Goal: Contribute content: Add original content to the website for others to see

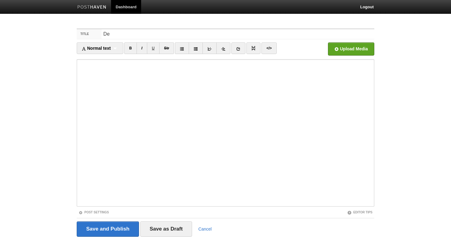
type input "D"
type input "M"
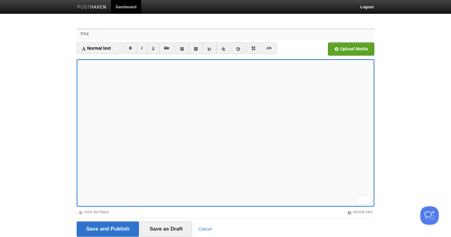
click at [118, 36] on input "Title" at bounding box center [238, 34] width 273 height 10
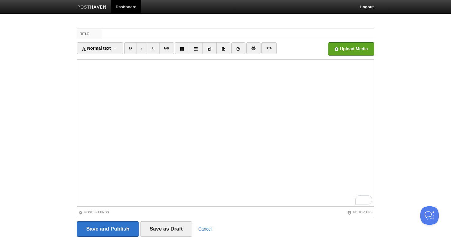
click at [129, 27] on div "Title Normal text Normal text Heading 1 Heading 2 Heading 3 B I U Str ×" at bounding box center [225, 141] width 307 height 237
click at [127, 33] on input "Title" at bounding box center [238, 34] width 273 height 10
type input "A"
type input "C"
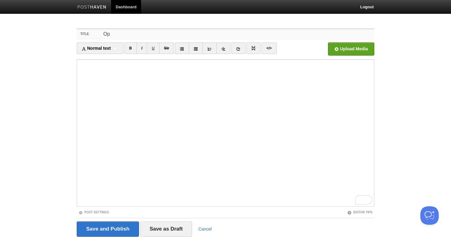
type input "O"
drag, startPoint x: 149, startPoint y: 33, endPoint x: 52, endPoint y: 33, distance: 96.7
click at [52, 33] on body "Dashboard Logout Your Sites Tiffany Soerianto Create a new site Edit your user …" at bounding box center [225, 130] width 451 height 260
type input "A"
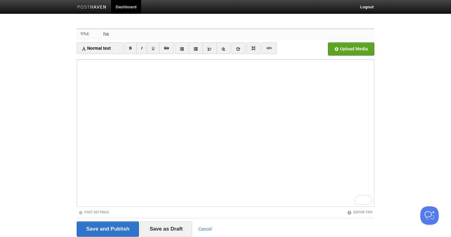
type input "h"
type input "s"
type input "So... what does hardware looks like?"
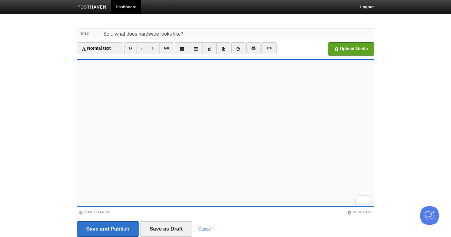
click at [120, 30] on input "So... what does hardware looks like?" at bounding box center [238, 34] width 273 height 10
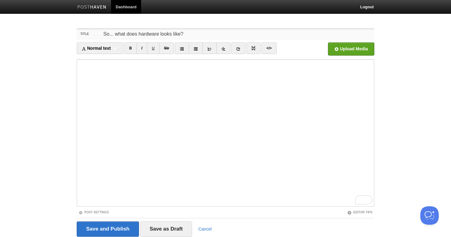
click at [141, 34] on input "So... what does hardware looks like?" at bounding box center [238, 34] width 273 height 10
click at [132, 34] on input "So... what does hardware looks like?" at bounding box center [238, 34] width 273 height 10
click at [138, 34] on input "So... what does hardware looks like?" at bounding box center [238, 34] width 273 height 10
drag, startPoint x: 187, startPoint y: 35, endPoint x: 28, endPoint y: 34, distance: 158.7
click at [33, 35] on body "Dashboard Logout Your Sites Tiffany Soerianto Create a new site Edit your user …" at bounding box center [225, 130] width 451 height 260
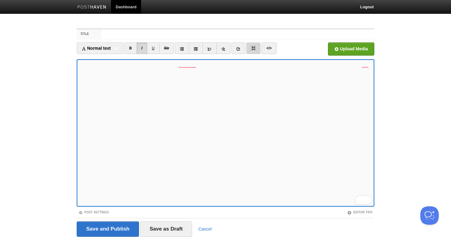
click at [254, 47] on img at bounding box center [253, 48] width 4 height 4
click at [127, 30] on input "Title" at bounding box center [238, 34] width 273 height 10
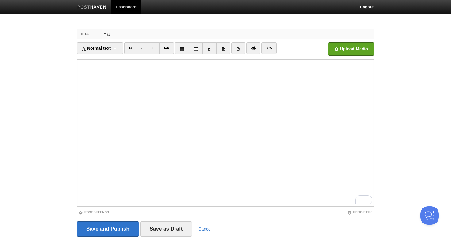
type input "H"
type input "O"
type input "M"
drag, startPoint x: 205, startPoint y: 36, endPoint x: 121, endPoint y: 34, distance: 84.1
click at [121, 34] on input "Meta's game changing open-source hardware" at bounding box center [238, 34] width 273 height 10
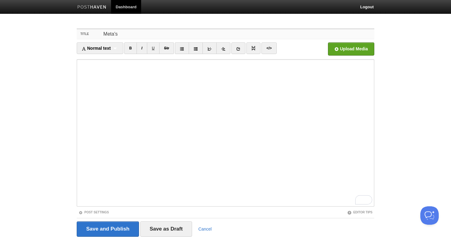
drag, startPoint x: 120, startPoint y: 36, endPoint x: 88, endPoint y: 31, distance: 32.3
click at [88, 31] on div "Title Meta's" at bounding box center [226, 34] width 298 height 10
drag, startPoint x: 155, startPoint y: 35, endPoint x: 135, endPoint y: 34, distance: 20.6
click at [134, 34] on input "AI Hardware Bonaza" at bounding box center [238, 34] width 273 height 10
drag, startPoint x: 202, startPoint y: 35, endPoint x: 150, endPoint y: 34, distance: 51.9
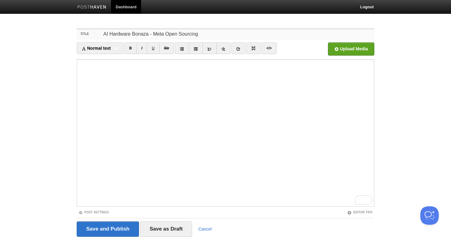
click at [150, 34] on input "AI Hardware Bonaza - Meta Open Sourcing" at bounding box center [238, 34] width 273 height 10
type input "AI Hardware Bonaza - Meta's Open Sourcing"
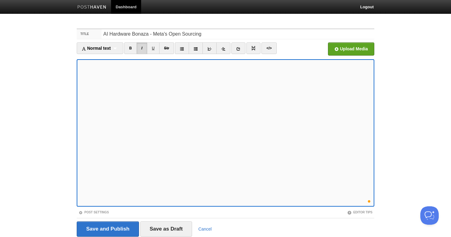
click at [52, 94] on body "Dashboard Logout Your Sites Tiffany Soerianto Create a new site Edit your user …" at bounding box center [225, 130] width 451 height 260
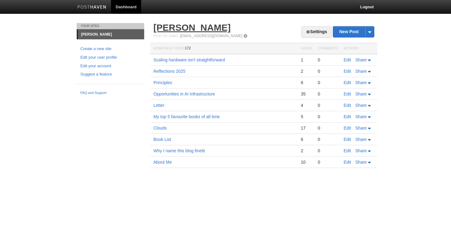
click at [196, 29] on link "[PERSON_NAME]" at bounding box center [191, 27] width 77 height 10
click at [314, 29] on link "Settings" at bounding box center [316, 31] width 30 height 11
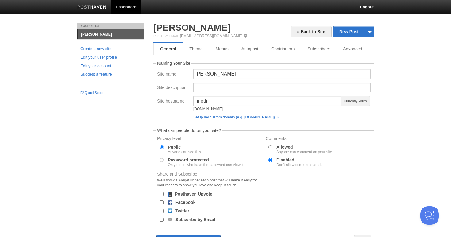
scroll to position [15, 0]
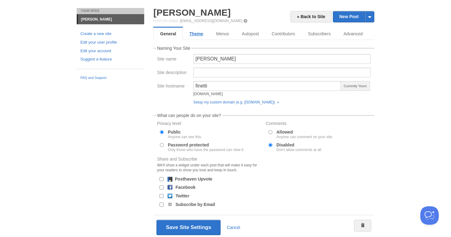
click at [189, 34] on link "Theme" at bounding box center [196, 34] width 27 height 12
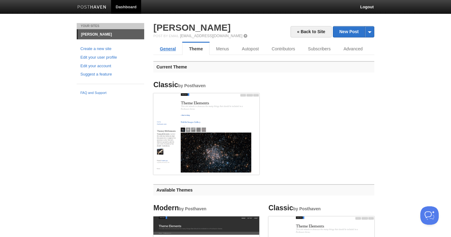
click at [168, 48] on link "General" at bounding box center [167, 49] width 29 height 12
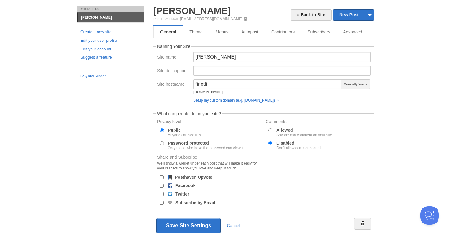
scroll to position [17, 0]
click at [203, 35] on link "Theme" at bounding box center [196, 32] width 27 height 12
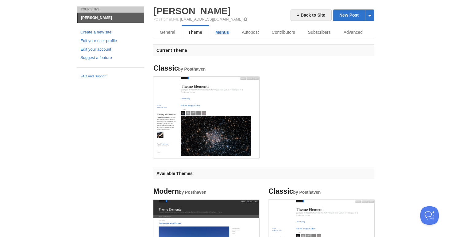
click at [224, 33] on link "Menus" at bounding box center [222, 32] width 26 height 12
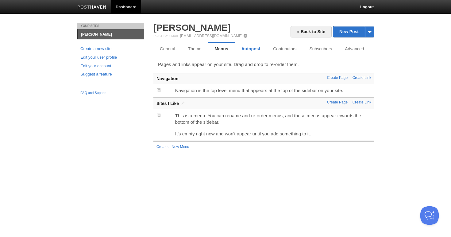
click at [249, 54] on link "Autopost" at bounding box center [251, 49] width 32 height 12
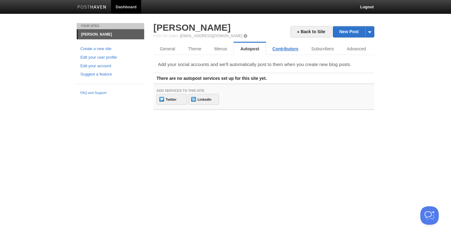
click at [281, 51] on link "Contributors" at bounding box center [285, 49] width 39 height 12
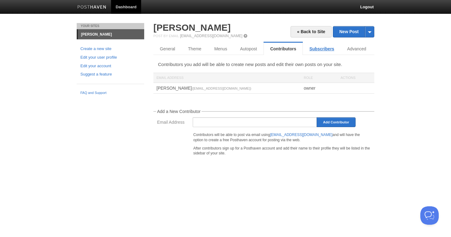
click at [316, 50] on link "Subscribers" at bounding box center [322, 49] width 38 height 12
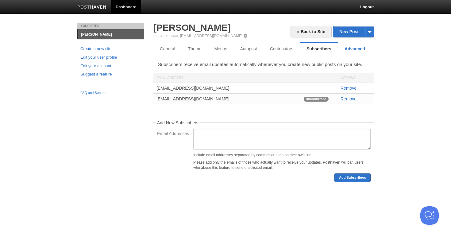
click at [349, 51] on link "Advanced" at bounding box center [354, 49] width 33 height 12
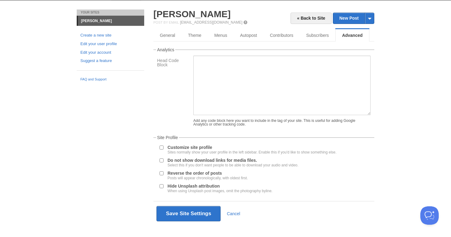
scroll to position [15, 0]
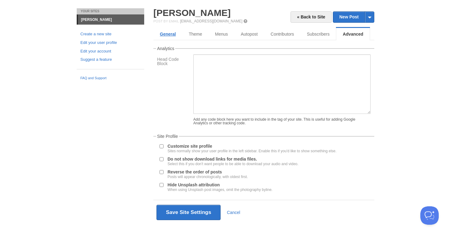
click at [164, 35] on link "General" at bounding box center [167, 34] width 29 height 12
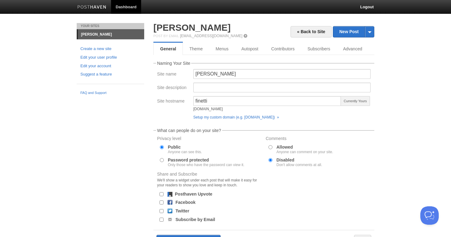
click at [124, 5] on link "Dashboard" at bounding box center [126, 7] width 30 height 14
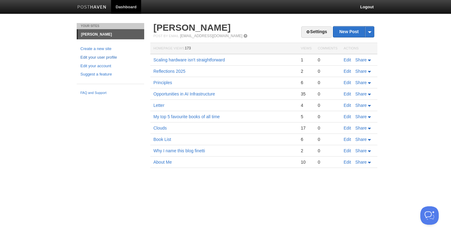
click at [95, 59] on link "Edit your user profile" at bounding box center [110, 57] width 60 height 6
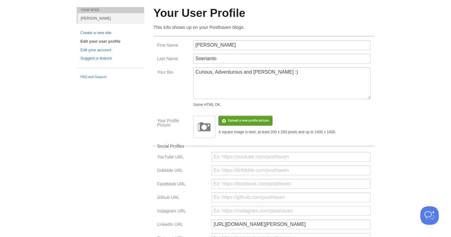
scroll to position [19, 0]
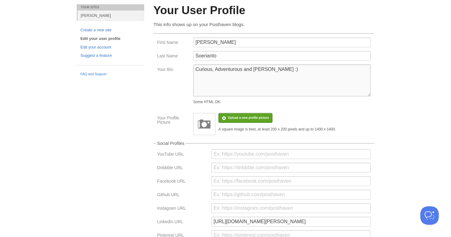
click at [246, 94] on textarea "Curious, Adventurous and [PERSON_NAME] :)" at bounding box center [281, 80] width 177 height 32
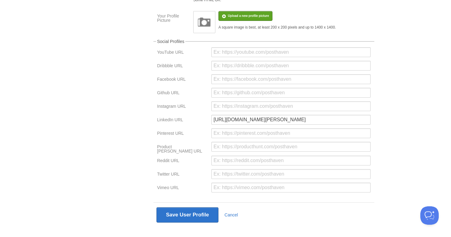
scroll to position [130, 0]
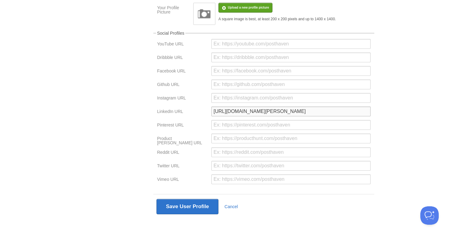
click at [348, 116] on input "https://www.linkedin.com/in/tiffany-soerianto-7662a5137/" at bounding box center [290, 112] width 159 height 10
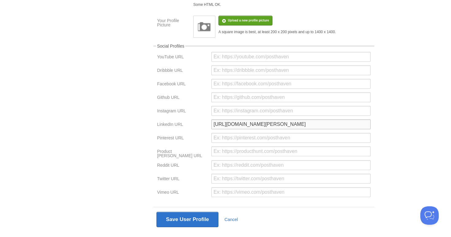
scroll to position [131, 0]
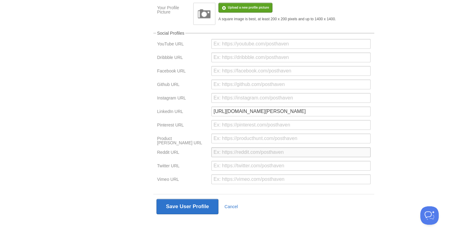
click at [247, 156] on input "url" at bounding box center [290, 152] width 159 height 10
click at [231, 171] on div at bounding box center [291, 168] width 163 height 14
click at [231, 167] on input "url" at bounding box center [290, 166] width 159 height 10
paste input "https://x.com/tiff_soerianto"
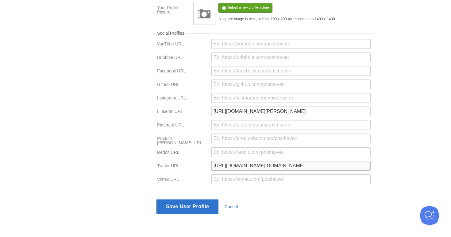
drag, startPoint x: 333, startPoint y: 165, endPoint x: 270, endPoint y: 164, distance: 63.6
click at [270, 164] on input "https://x.com/tiff_soeriantohttps://x.com/tiff_soerianto" at bounding box center [290, 166] width 159 height 10
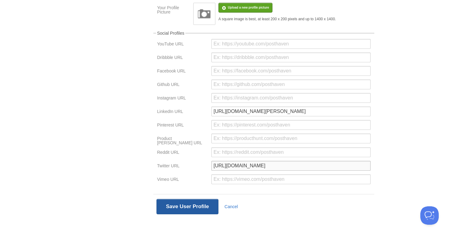
type input "https://x.com/tiff_soerianto"
click at [192, 202] on button "Save User Profile" at bounding box center [188, 206] width 62 height 15
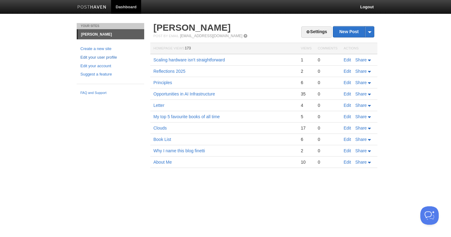
click at [97, 57] on link "Edit your user profile" at bounding box center [110, 57] width 60 height 6
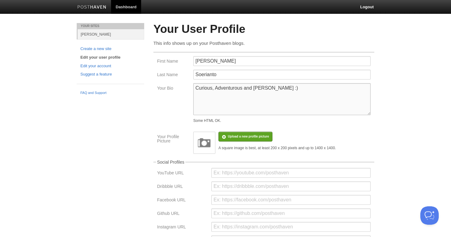
click at [297, 96] on textarea "Curious, Adventurous and Hilarious :)" at bounding box center [281, 99] width 177 height 32
drag, startPoint x: 266, startPoint y: 108, endPoint x: 167, endPoint y: 108, distance: 98.5
click at [167, 108] on div "Your Bio Curious, Adventurous and Hilarious :) Some HTML OK." at bounding box center [263, 104] width 217 height 42
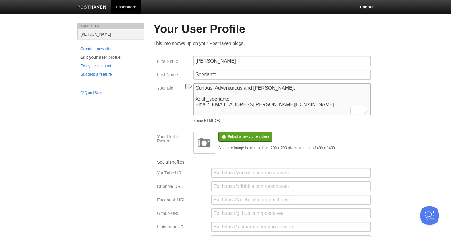
drag, startPoint x: 279, startPoint y: 108, endPoint x: 280, endPoint y: 99, distance: 8.9
click at [280, 99] on textarea "Curious, Adventurous and Hilarious :)" at bounding box center [281, 99] width 177 height 32
type textarea "Curious, Adventurous and Hilarious. X: tiff_soerianto"
click at [91, 10] on link at bounding box center [92, 8] width 38 height 14
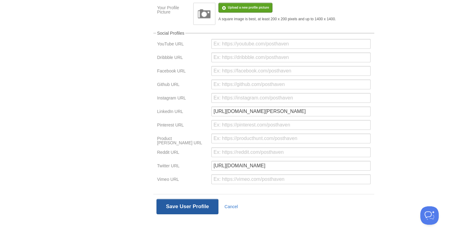
click at [179, 209] on button "Save User Profile" at bounding box center [188, 206] width 62 height 15
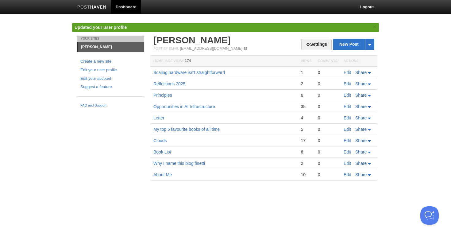
click at [93, 4] on link at bounding box center [92, 8] width 38 height 14
click at [198, 40] on link "[PERSON_NAME]" at bounding box center [191, 40] width 77 height 10
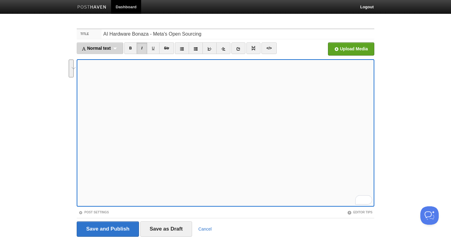
click at [109, 52] on div "Normal text Normal text Heading 1 Heading 2 Heading 3" at bounding box center [100, 48] width 47 height 12
click at [111, 44] on div "Normal text Normal text Heading 1 Heading 2 Heading 3" at bounding box center [100, 48] width 47 height 12
click at [100, 59] on link "Normal text" at bounding box center [100, 61] width 46 height 9
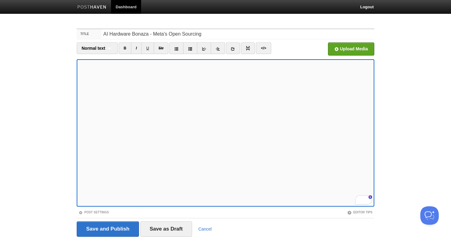
click at [327, 49] on div "Upload Media" at bounding box center [337, 50] width 75 height 17
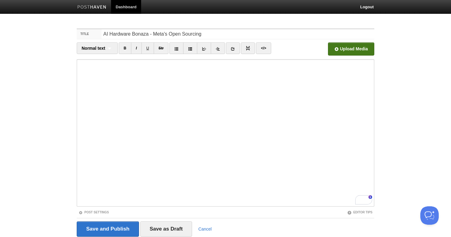
click at [336, 49] on input "file" at bounding box center [166, 50] width 465 height 31
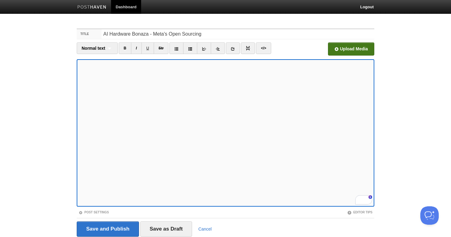
click at [344, 42] on span "Upload Media" at bounding box center [351, 48] width 46 height 13
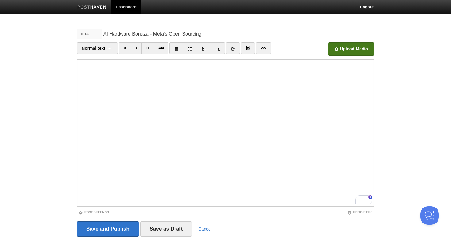
click at [351, 49] on input "file" at bounding box center [166, 50] width 465 height 31
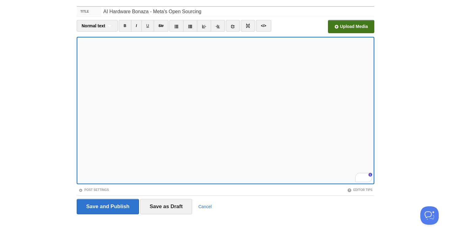
scroll to position [7, 0]
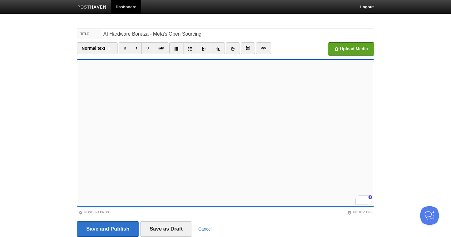
scroll to position [22, 0]
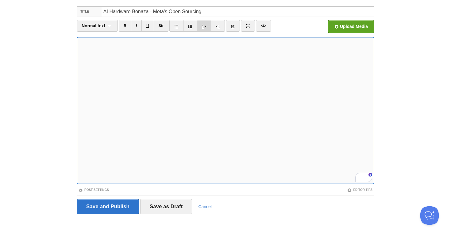
scroll to position [67, 0]
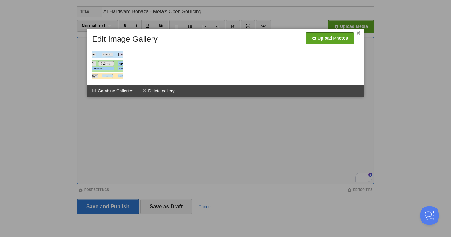
click at [76, 83] on div at bounding box center [225, 118] width 451 height 237
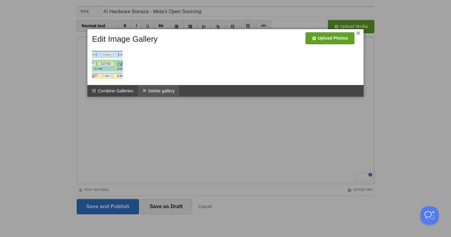
click at [165, 91] on li "Delete gallery" at bounding box center [158, 91] width 41 height 12
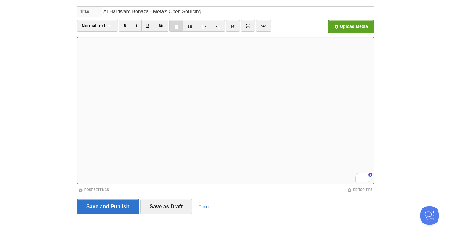
scroll to position [41, 0]
click at [78, 108] on iframe at bounding box center [226, 110] width 298 height 147
click at [182, 182] on iframe at bounding box center [226, 110] width 298 height 147
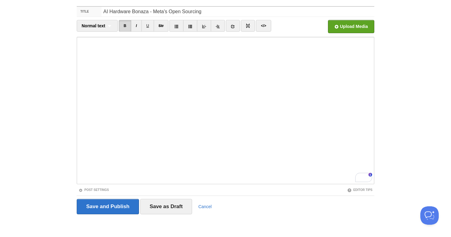
scroll to position [133, 0]
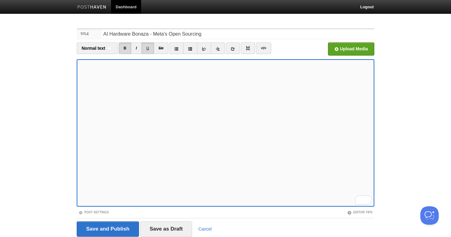
scroll to position [108, 0]
click at [281, 206] on iframe at bounding box center [226, 132] width 298 height 147
click at [231, 50] on icon at bounding box center [233, 49] width 4 height 4
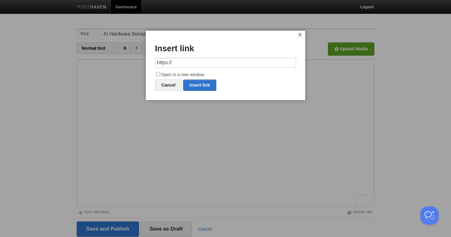
drag, startPoint x: 176, startPoint y: 65, endPoint x: 130, endPoint y: 55, distance: 48.0
click at [130, 55] on body "Dashboard Logout Your Sites Tiffany Soerianto Create a new site Edit your user …" at bounding box center [225, 130] width 451 height 260
click at [199, 85] on link "Insert link" at bounding box center [199, 85] width 33 height 11
type input "https://"
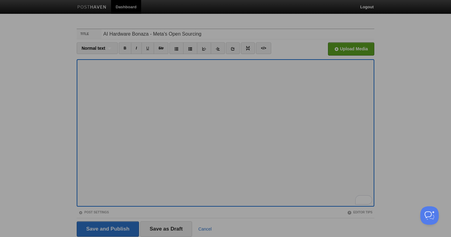
click at [235, 171] on div at bounding box center [225, 118] width 451 height 237
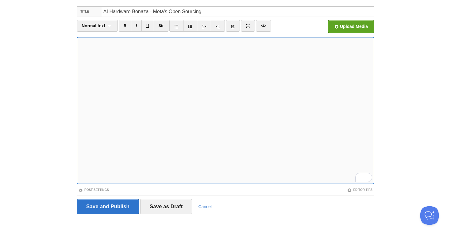
scroll to position [121, 0]
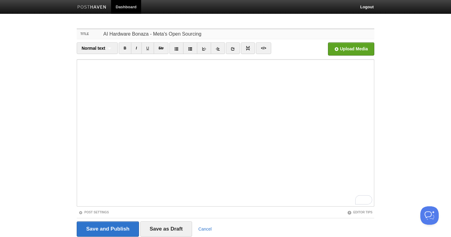
drag, startPoint x: 109, startPoint y: 33, endPoint x: 91, endPoint y: 33, distance: 18.7
click at [91, 33] on div "Title AI Hardware Bonaza - Meta's Open Sourcing" at bounding box center [226, 34] width 298 height 10
type input "Hardware Bonaza - Meta's Open Sourcing"
drag, startPoint x: 207, startPoint y: 34, endPoint x: 155, endPoint y: 32, distance: 51.9
click at [155, 32] on input "Hardware Bonaza - Meta's Open Sourcing" at bounding box center [238, 34] width 273 height 10
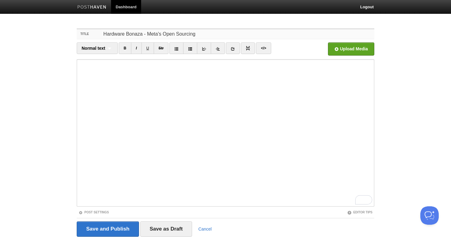
click at [196, 33] on input "Hardware Bonaza - Meta's Open Sourcing" at bounding box center [238, 34] width 273 height 10
drag, startPoint x: 204, startPoint y: 33, endPoint x: 66, endPoint y: 23, distance: 137.9
click at [66, 23] on body "Dashboard Logout Your Sites Tiffany Soerianto Create a new site Edit your user …" at bounding box center [225, 130] width 451 height 260
type input "W"
type input "M"
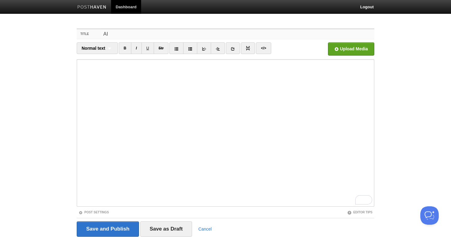
type input "A"
click at [152, 32] on input "Compute Tray Details" at bounding box center [238, 34] width 273 height 10
drag, startPoint x: 160, startPoint y: 35, endPoint x: 67, endPoint y: 23, distance: 94.0
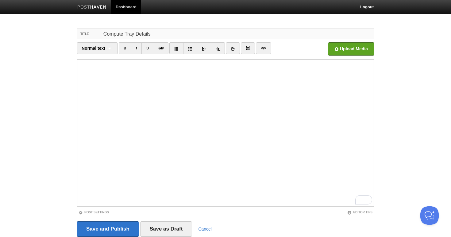
click at [67, 23] on body "Dashboard Logout Your Sites Tiffany Soerianto Create a new site Edit your user …" at bounding box center [225, 130] width 451 height 260
type input "C"
type input "R"
type input "C"
type input "A"
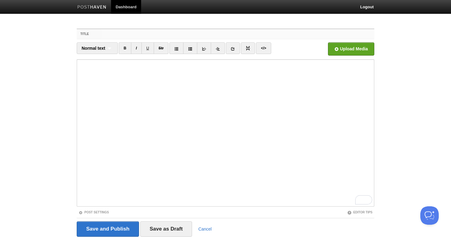
type input "C"
drag, startPoint x: 255, startPoint y: 35, endPoint x: 74, endPoint y: 25, distance: 181.7
click at [74, 25] on div "Title Reference of a Compute Tray from someone who never sees servers Normal te…" at bounding box center [225, 141] width 307 height 237
type input "Reference of a Compute Tray from someone who never sees servers"
type input "A first look from a newbie"
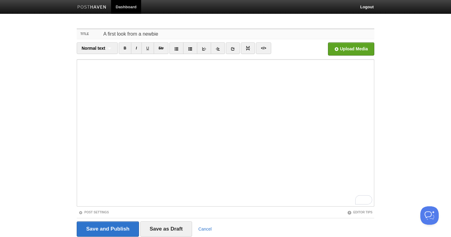
drag, startPoint x: 176, startPoint y: 34, endPoint x: 39, endPoint y: 33, distance: 137.5
click at [39, 33] on body "Dashboard Logout Your Sites Tiffany Soerianto Create a new site Edit your user …" at bounding box center [225, 130] width 451 height 260
type input "A"
type input "M"
type input "o"
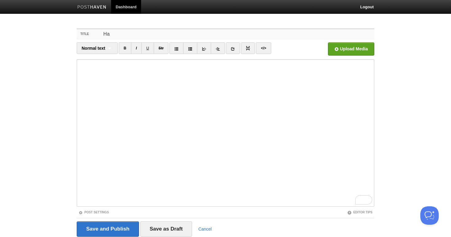
type input "H"
drag, startPoint x: 161, startPoint y: 37, endPoint x: 76, endPoint y: 35, distance: 84.7
click at [76, 35] on div "Title Open Sourcing Hardware Normal text Normal text Heading 1 Heading 2 Headin…" at bounding box center [225, 141] width 307 height 237
type input "Open Sourcing"
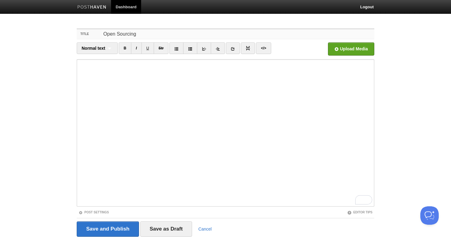
drag, startPoint x: 141, startPoint y: 34, endPoint x: 72, endPoint y: 30, distance: 68.5
click at [72, 30] on div "Title Open Sourcing Normal text Normal text Heading 1 Heading 2 Heading 3 B I U…" at bounding box center [225, 141] width 307 height 237
drag, startPoint x: 179, startPoint y: 30, endPoint x: 80, endPoint y: 27, distance: 98.3
click at [80, 27] on div "Title AI Bonaza - Meta Open Sourcing Normal text Normal text Heading 1 Heading …" at bounding box center [225, 141] width 307 height 237
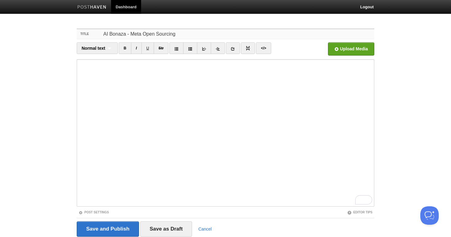
drag, startPoint x: 72, startPoint y: 20, endPoint x: 53, endPoint y: 17, distance: 19.0
click at [53, 17] on body "Dashboard Logout Your Sites Tiffany Soerianto Create a new site Edit your user …" at bounding box center [225, 130] width 451 height 260
drag, startPoint x: 188, startPoint y: 37, endPoint x: 91, endPoint y: 33, distance: 97.4
click at [91, 33] on div "Title Hardware - Open Design, Open Future" at bounding box center [226, 34] width 298 height 10
type input "T"
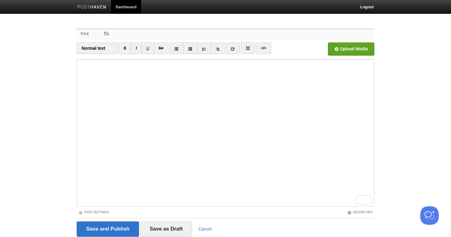
type input "T"
type input "Meta's Open-Source Future"
drag, startPoint x: 167, startPoint y: 35, endPoint x: 34, endPoint y: 30, distance: 133.3
click at [34, 30] on body "Dashboard Logout Your Sites Tiffany Soerianto Create a new site Edit your user …" at bounding box center [225, 130] width 451 height 260
type input "Open Design"
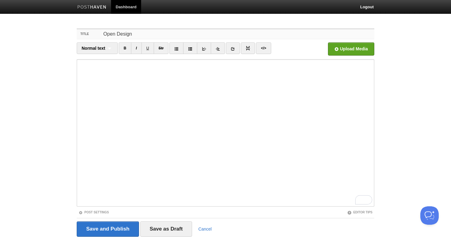
drag, startPoint x: 141, startPoint y: 34, endPoint x: 80, endPoint y: 31, distance: 61.7
click at [80, 31] on div "Title Open Design" at bounding box center [226, 34] width 298 height 10
type input "Open Design, Open Future"
drag, startPoint x: 175, startPoint y: 34, endPoint x: 47, endPoint y: 32, distance: 127.7
click at [47, 32] on body "Dashboard Logout Your Sites Tiffany Soerianto Create a new site Edit your user …" at bounding box center [225, 130] width 451 height 260
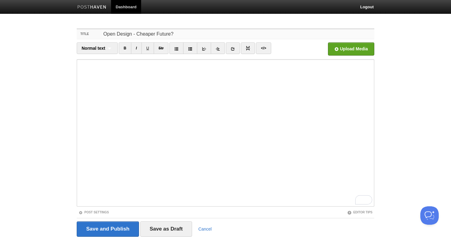
click at [135, 34] on input "Open Design - Cheaper Future?" at bounding box center [238, 34] width 273 height 10
drag, startPoint x: 192, startPoint y: 36, endPoint x: 53, endPoint y: 21, distance: 139.5
click at [53, 21] on body "Dashboard Logout Your Sites Tiffany Soerianto Create a new site Edit your user …" at bounding box center [225, 130] width 451 height 260
type input "Open Design, Cheaper Future?"
drag, startPoint x: 173, startPoint y: 33, endPoint x: 90, endPoint y: 33, distance: 83.2
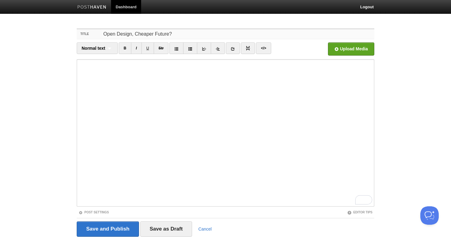
click at [90, 33] on div "Title Open Design, Cheaper Future?" at bounding box center [226, 34] width 298 height 10
click at [122, 35] on input "Meta's open-design hardware" at bounding box center [238, 34] width 273 height 10
click at [135, 34] on input "Meta's Open-design hardware" at bounding box center [238, 34] width 273 height 10
click at [147, 33] on input "Meta's Open-Design hardware" at bounding box center [238, 34] width 273 height 10
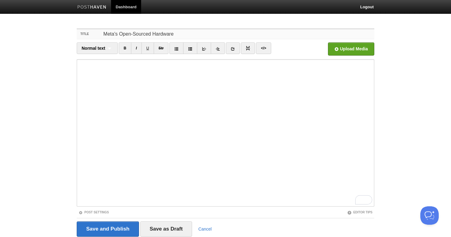
click at [106, 34] on input "Meta's Open-Sourced Hardware" at bounding box center [238, 34] width 273 height 10
type input "Meta's Open-Sourced Hardware"
click at [97, 226] on input "Save and Publish" at bounding box center [108, 228] width 62 height 15
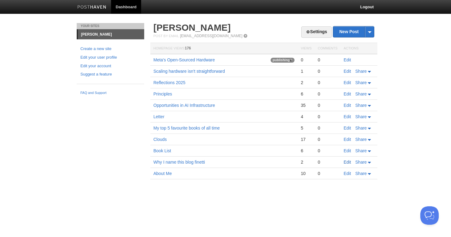
click at [345, 163] on link "Edit" at bounding box center [347, 162] width 7 height 5
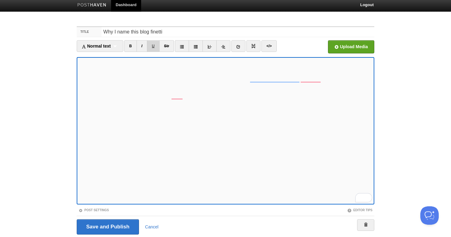
scroll to position [2, 0]
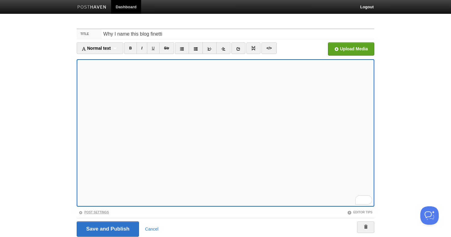
scroll to position [17, 0]
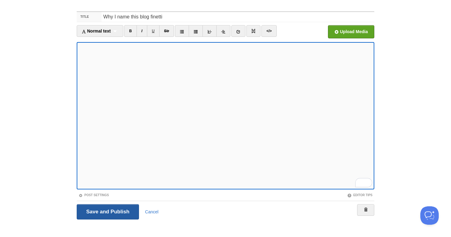
click at [104, 213] on input "Save and Publish" at bounding box center [108, 211] width 62 height 15
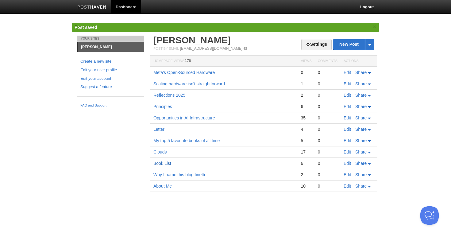
click at [162, 166] on link "Book List" at bounding box center [162, 163] width 18 height 5
click at [347, 165] on link "Edit" at bounding box center [347, 163] width 7 height 5
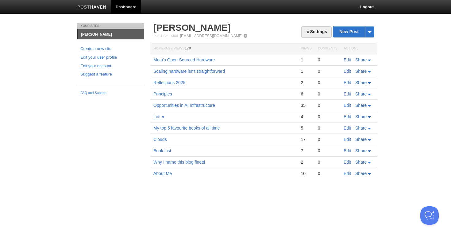
click at [348, 61] on link "Edit" at bounding box center [347, 59] width 7 height 5
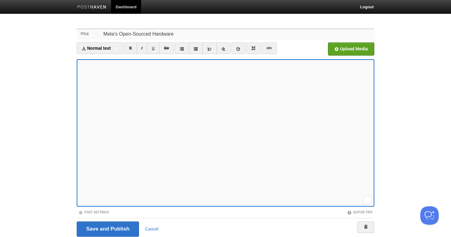
drag, startPoint x: 153, startPoint y: 37, endPoint x: 102, endPoint y: 35, distance: 51.9
click at [102, 35] on input "Meta's Open-Sourced Hardware" at bounding box center [238, 34] width 273 height 10
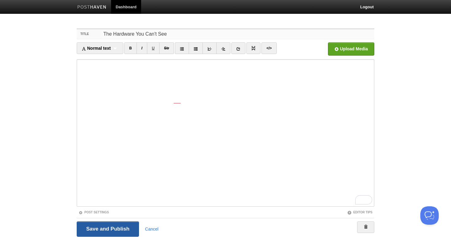
type input "The Hardware You Can't See"
click at [105, 231] on input "Save and Publish" at bounding box center [108, 228] width 62 height 15
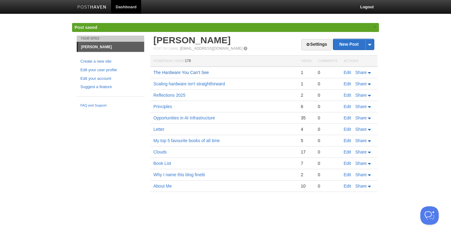
click at [197, 72] on link "The Hardware You Can't See" at bounding box center [181, 72] width 56 height 5
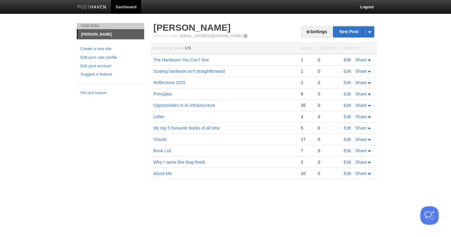
click at [344, 61] on link "Edit" at bounding box center [347, 59] width 7 height 5
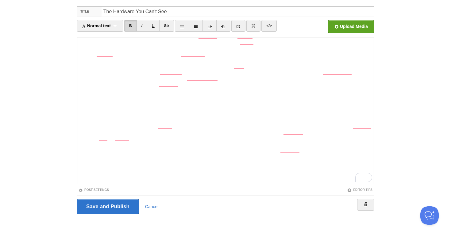
scroll to position [162, 0]
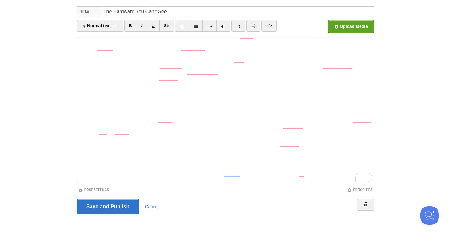
scroll to position [174, 0]
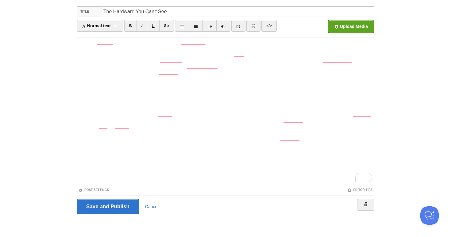
scroll to position [174, 0]
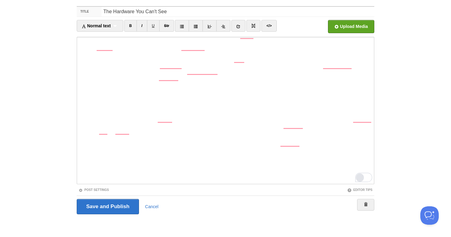
click at [359, 174] on div "Rewrite with Grammarly" at bounding box center [360, 177] width 7 height 7
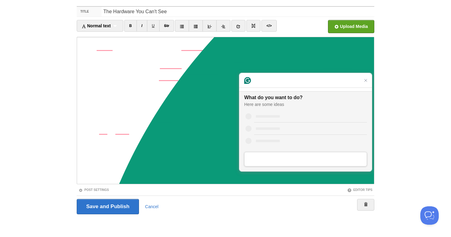
scroll to position [0, 0]
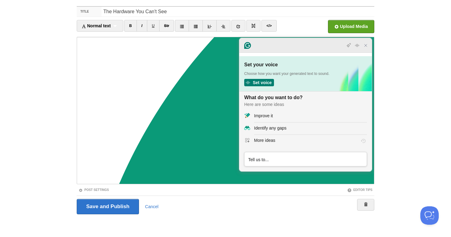
click at [364, 45] on icon "Close Grammarly Assistant" at bounding box center [365, 45] width 5 height 5
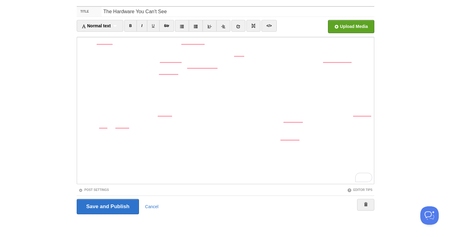
scroll to position [186, 0]
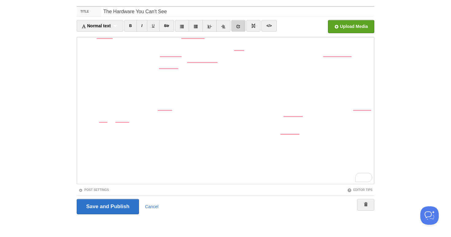
click at [241, 27] on icon at bounding box center [238, 26] width 4 height 4
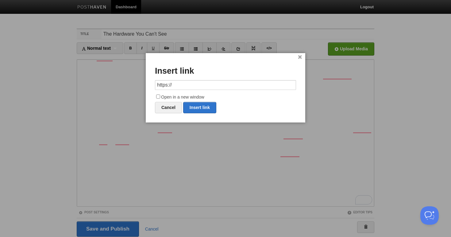
click at [302, 60] on div "× Insert link https:// Open in a new window Cancel Insert link" at bounding box center [226, 87] width 160 height 69
click at [300, 58] on link "×" at bounding box center [300, 57] width 4 height 3
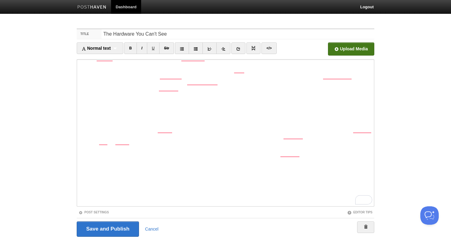
click at [350, 52] on input "file" at bounding box center [166, 50] width 465 height 31
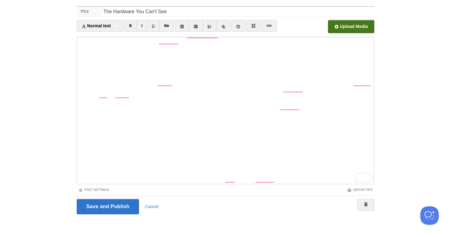
scroll to position [205, 0]
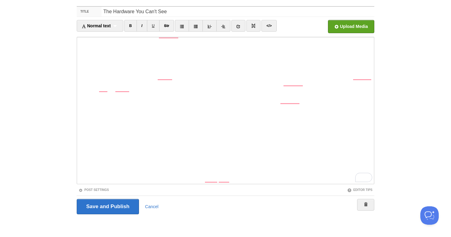
click at [140, 184] on fieldset "Title The Hardware You Can't See Normal text Normal text Heading 1 Heading 2 He…" at bounding box center [226, 112] width 298 height 213
click at [232, 185] on fieldset "Title The Hardware You Can't See Normal text Normal text Heading 1 Heading 2 He…" at bounding box center [226, 112] width 298 height 213
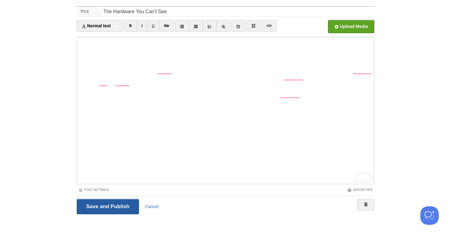
click at [109, 207] on input "Save and Publish" at bounding box center [108, 206] width 62 height 15
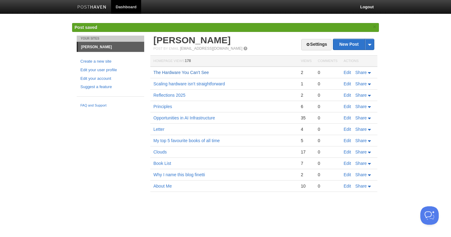
click at [184, 75] on link "The Hardware You Can't See" at bounding box center [181, 72] width 56 height 5
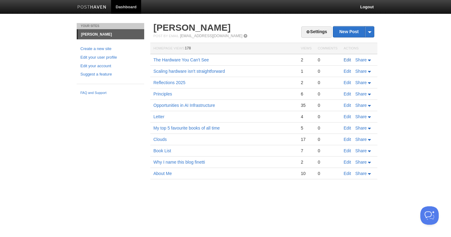
click at [348, 60] on link "Edit" at bounding box center [347, 59] width 7 height 5
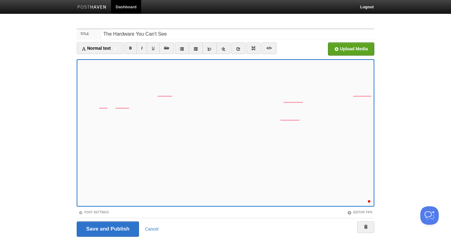
scroll to position [223, 0]
click at [110, 224] on input "Save and Publish" at bounding box center [108, 228] width 62 height 15
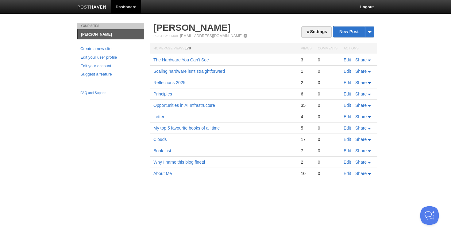
scroll to position [223, 0]
click at [185, 61] on link "The Hardware You Can't See" at bounding box center [181, 59] width 56 height 5
click at [177, 59] on link "The Hardware You Can't See" at bounding box center [181, 59] width 56 height 5
click at [184, 106] on link "Opportunities in AI Infrastructure" at bounding box center [184, 105] width 62 height 5
click at [347, 62] on td "Edit Share" at bounding box center [359, 60] width 37 height 12
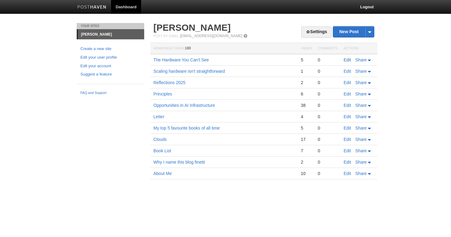
click at [347, 61] on link "Edit" at bounding box center [347, 59] width 7 height 5
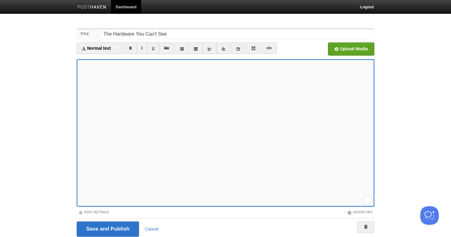
scroll to position [77, 0]
click at [88, 229] on input "Save and Publish" at bounding box center [108, 228] width 62 height 15
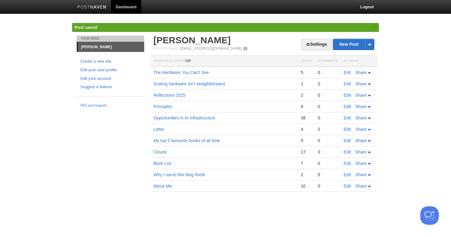
click at [183, 69] on td "The Hardware You Can't See" at bounding box center [223, 73] width 147 height 12
click at [181, 72] on link "The Hardware You Can't See" at bounding box center [181, 72] width 56 height 5
